Goal: Find specific page/section: Find specific page/section

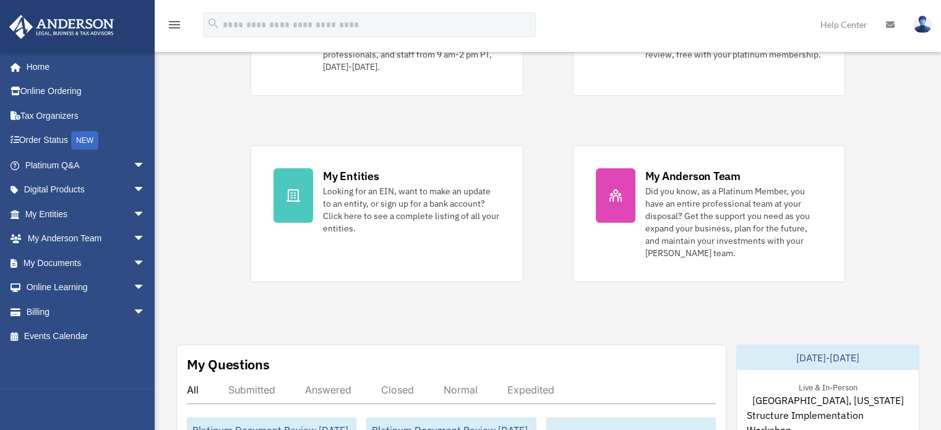
scroll to position [186, 0]
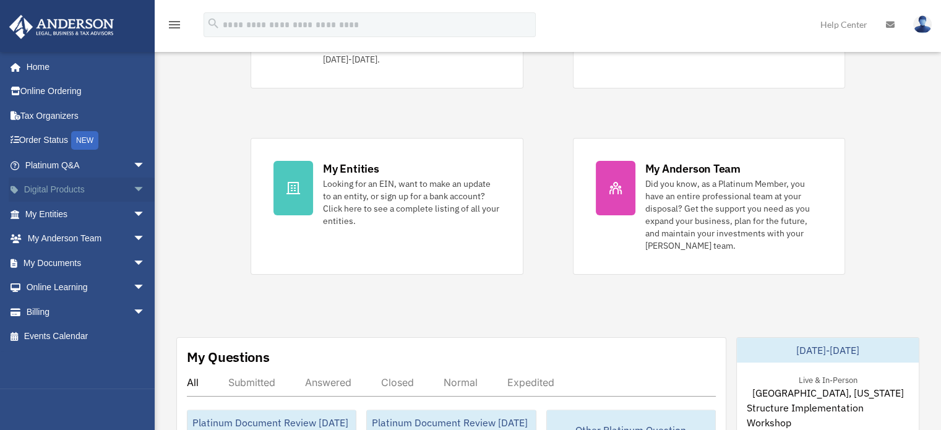
click at [133, 189] on span "arrow_drop_down" at bounding box center [145, 190] width 25 height 25
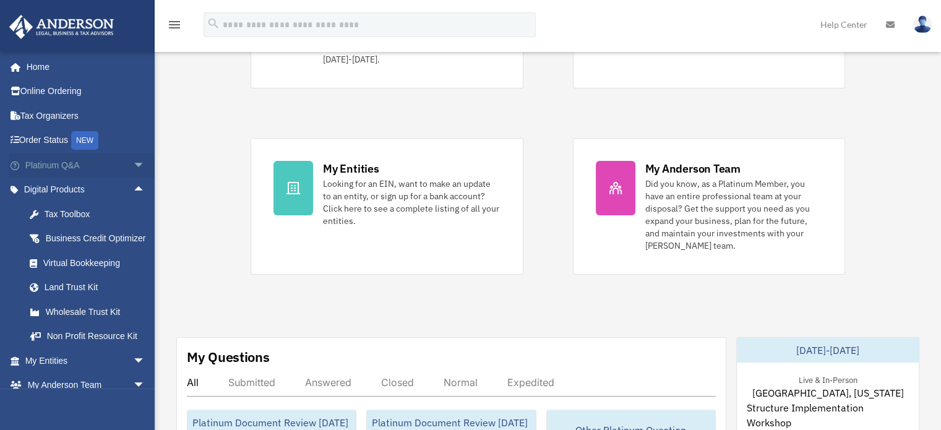
click at [133, 163] on span "arrow_drop_down" at bounding box center [145, 165] width 25 height 25
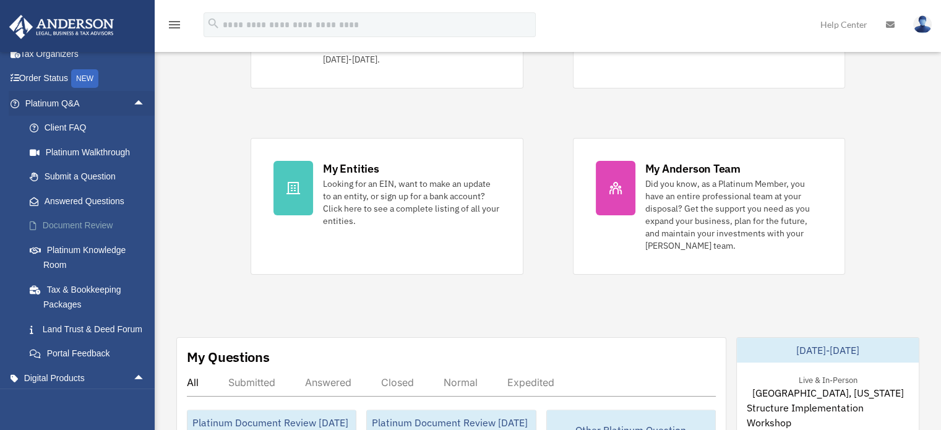
scroll to position [0, 0]
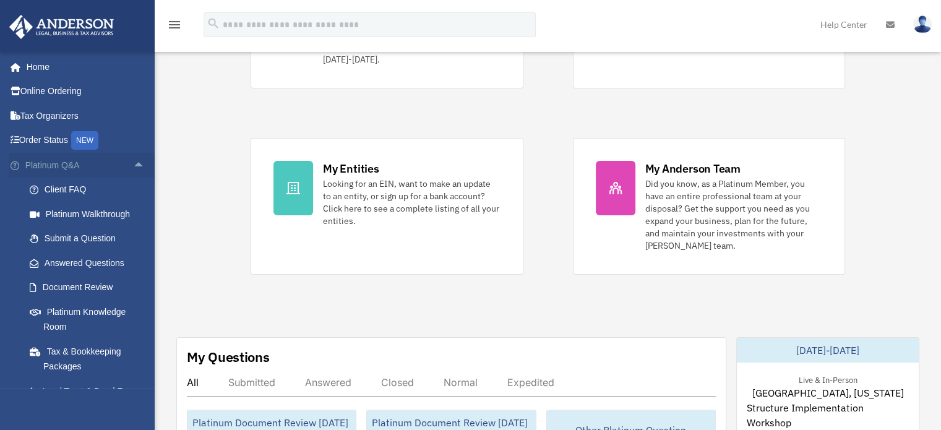
click at [133, 161] on span "arrow_drop_up" at bounding box center [145, 165] width 25 height 25
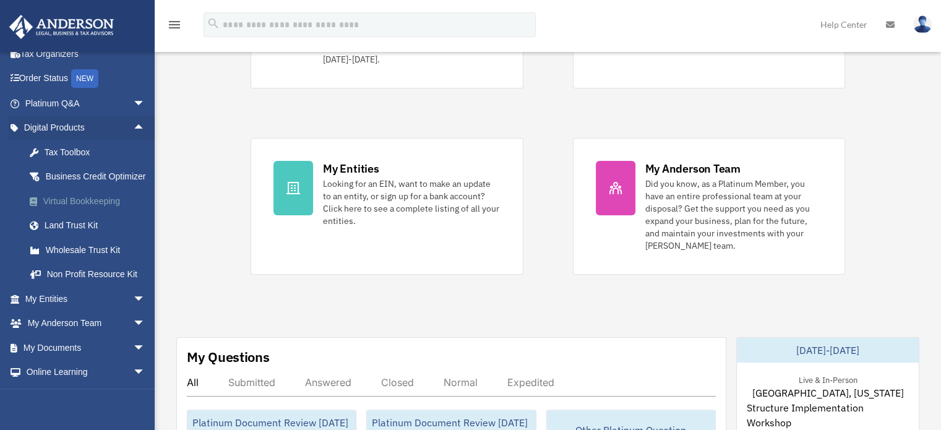
scroll to position [124, 0]
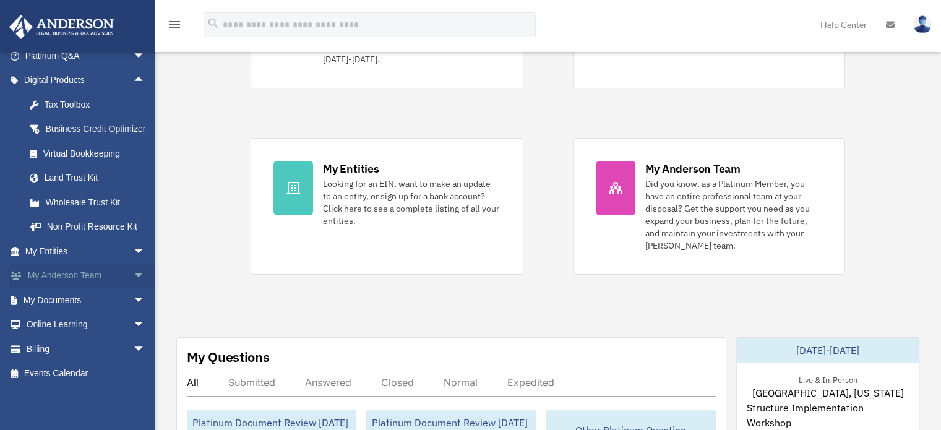
click at [133, 282] on span "arrow_drop_down" at bounding box center [145, 276] width 25 height 25
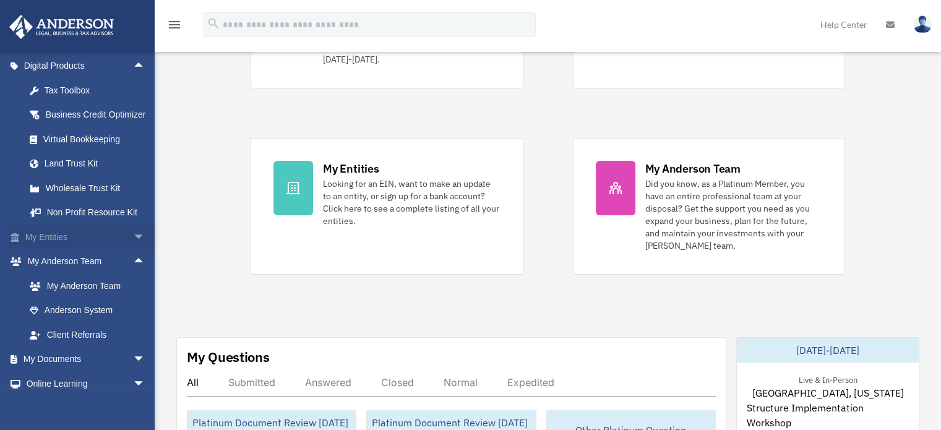
click at [133, 250] on span "arrow_drop_down" at bounding box center [145, 237] width 25 height 25
click at [133, 250] on span "arrow_drop_up" at bounding box center [145, 237] width 25 height 25
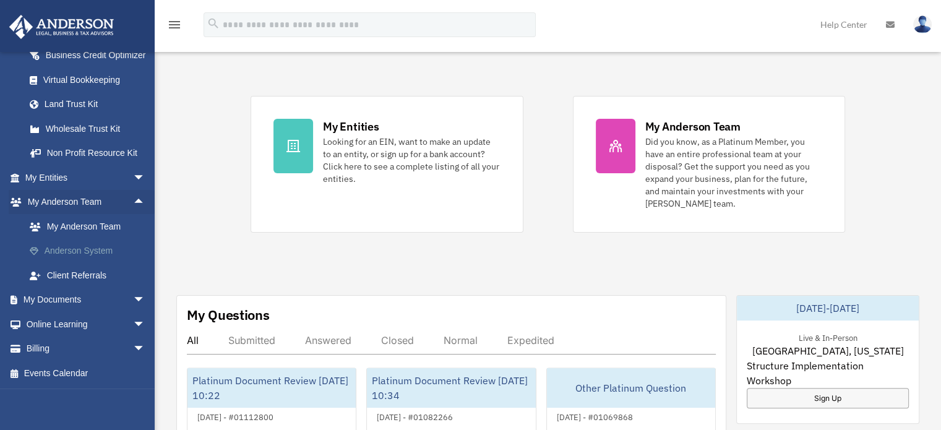
scroll to position [248, 0]
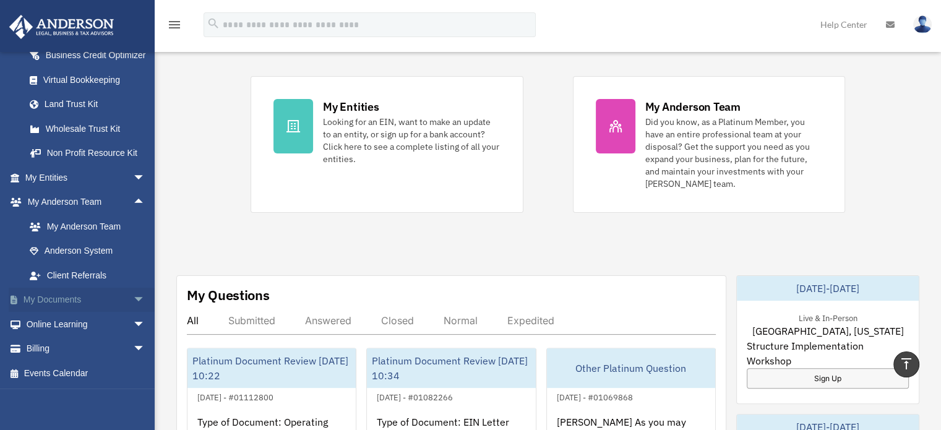
click at [133, 295] on span "arrow_drop_down" at bounding box center [145, 300] width 25 height 25
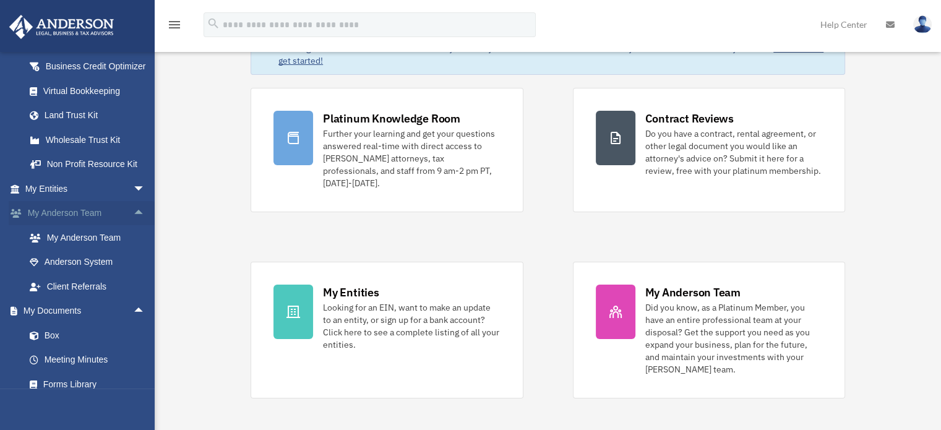
scroll to position [186, 0]
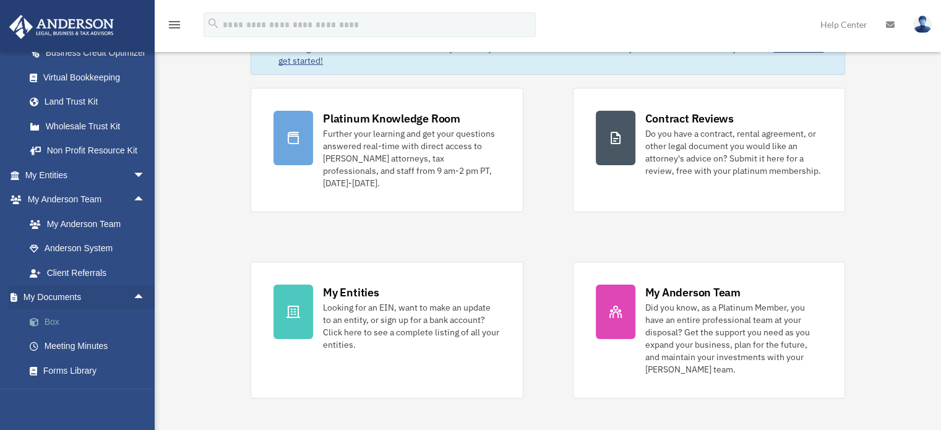
click at [51, 334] on link "Box" at bounding box center [90, 321] width 147 height 25
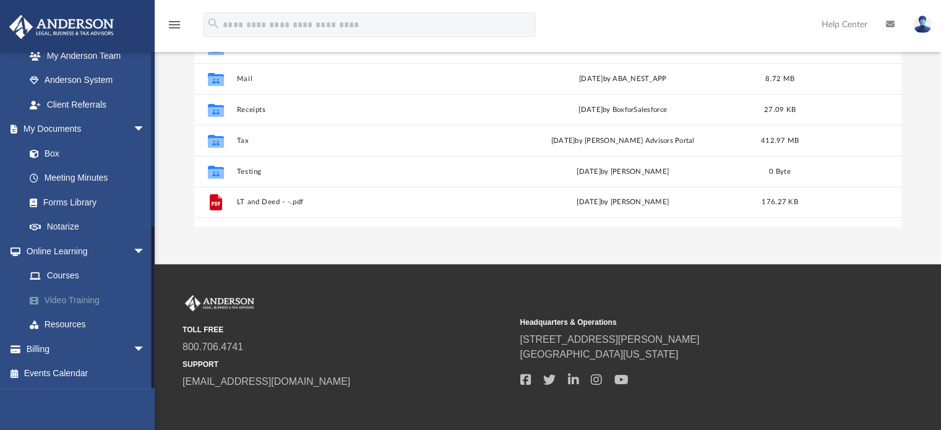
scroll to position [248, 0]
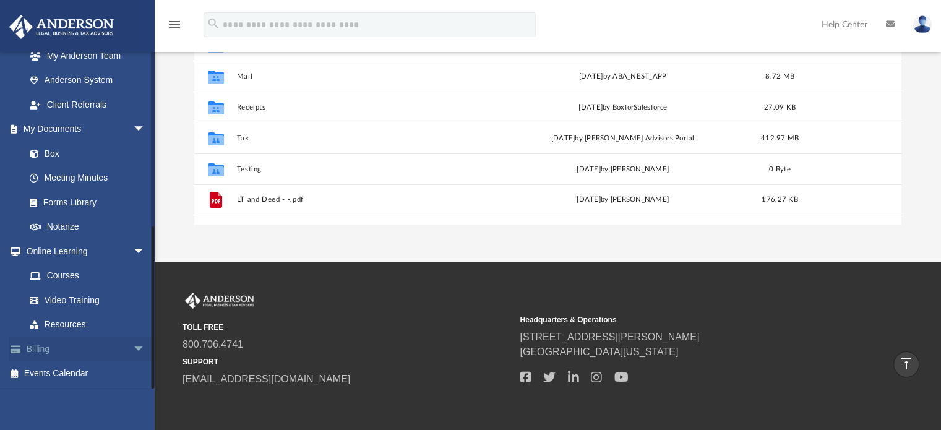
click at [33, 348] on link "Billing arrow_drop_down" at bounding box center [86, 349] width 155 height 25
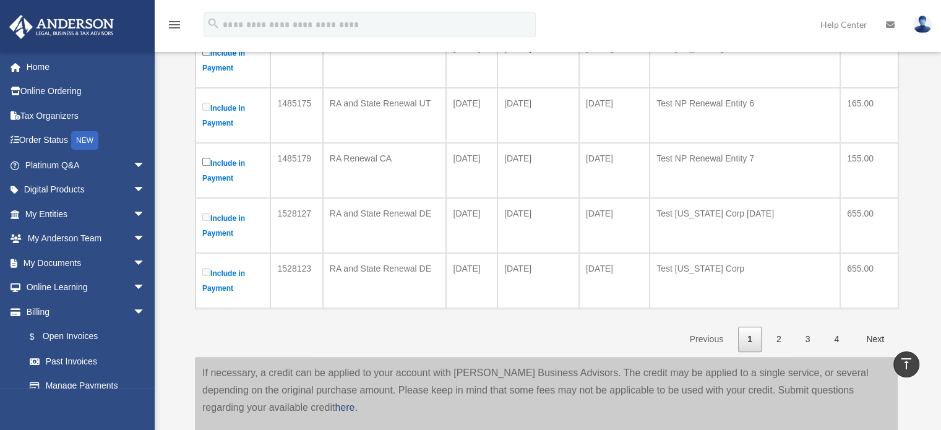
scroll to position [557, 0]
